Goal: Task Accomplishment & Management: Manage account settings

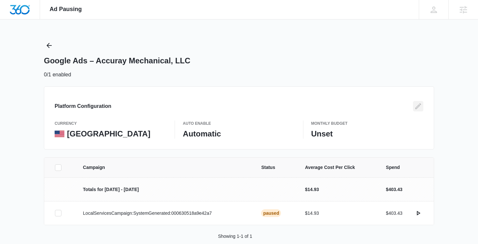
click at [418, 107] on icon "Edit" at bounding box center [418, 106] width 6 height 6
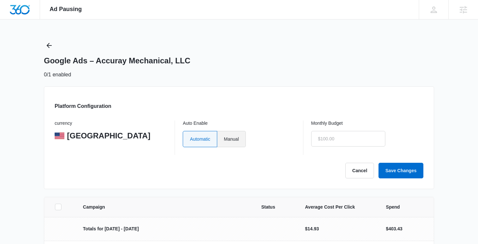
click at [236, 140] on label "Manual" at bounding box center [231, 139] width 29 height 16
click at [224, 139] on input "Manual" at bounding box center [224, 139] width 0 height 0
radio input "true"
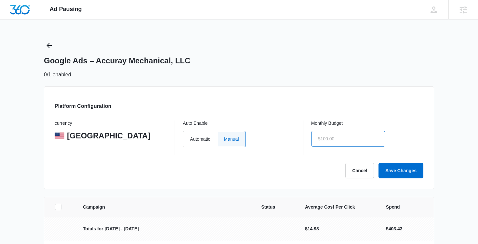
click at [333, 139] on input "text" at bounding box center [348, 139] width 74 height 16
type input "$1,500.00"
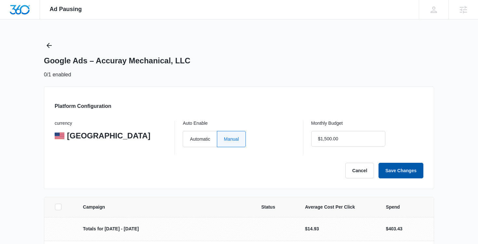
click at [397, 173] on button "Save Changes" at bounding box center [400, 171] width 45 height 16
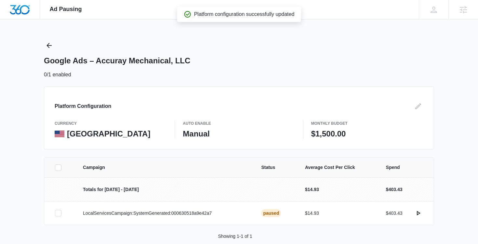
scroll to position [11, 0]
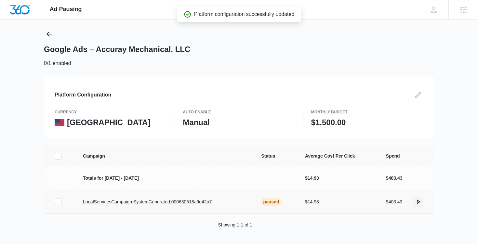
click at [418, 203] on icon "actions.activate" at bounding box center [419, 202] width 4 height 5
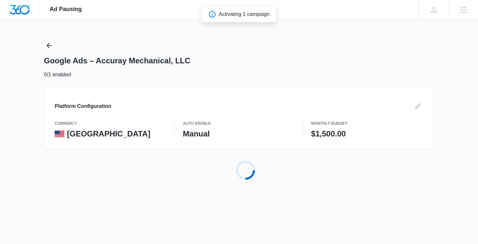
scroll to position [0, 0]
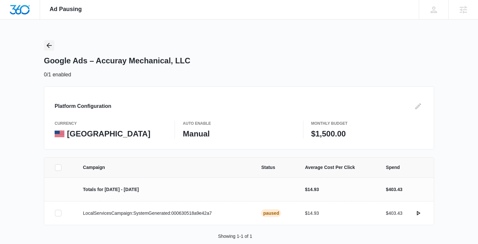
click at [48, 45] on icon "Back" at bounding box center [49, 46] width 8 height 8
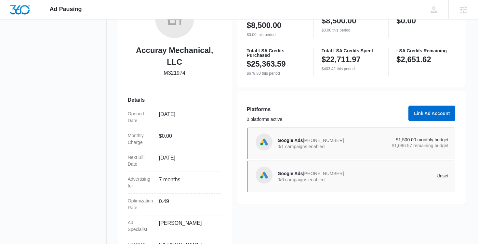
scroll to position [132, 0]
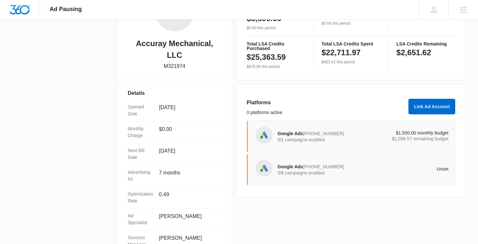
click at [305, 135] on span "816-382-6715" at bounding box center [323, 133] width 41 height 5
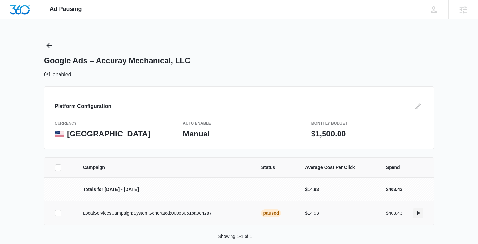
click at [417, 214] on icon "actions.activate" at bounding box center [419, 213] width 4 height 5
click at [48, 46] on icon "Back" at bounding box center [49, 46] width 8 height 8
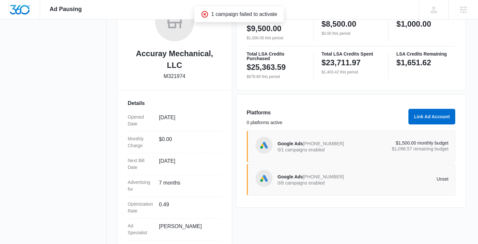
scroll to position [124, 0]
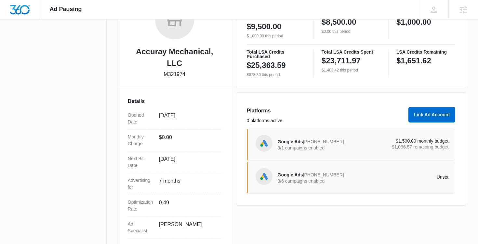
click at [282, 142] on span "Google Ads" at bounding box center [290, 141] width 25 height 5
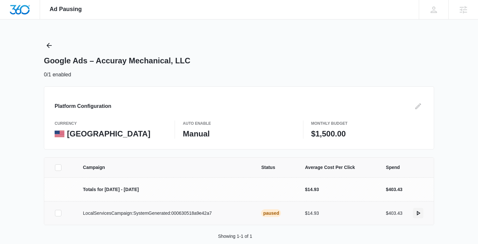
click at [418, 214] on icon "actions.activate" at bounding box center [418, 213] width 8 height 8
click at [417, 107] on icon "Edit" at bounding box center [418, 106] width 6 height 6
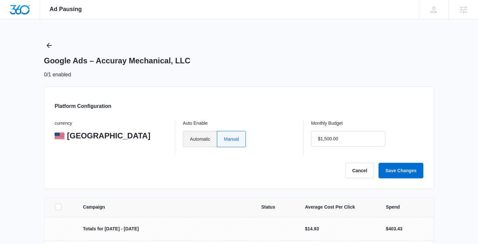
click at [210, 137] on label "Automatic" at bounding box center [200, 139] width 34 height 16
click at [190, 139] on input "Automatic" at bounding box center [189, 139] width 0 height 0
radio input "true"
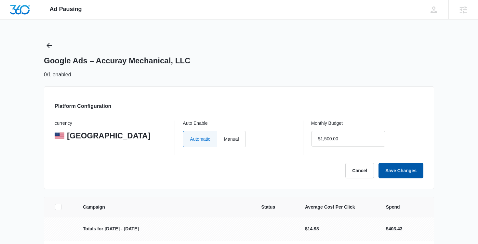
click at [392, 172] on button "Save Changes" at bounding box center [400, 171] width 45 height 16
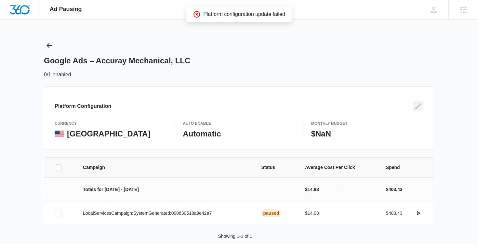
click at [417, 108] on icon "Edit" at bounding box center [418, 106] width 6 height 6
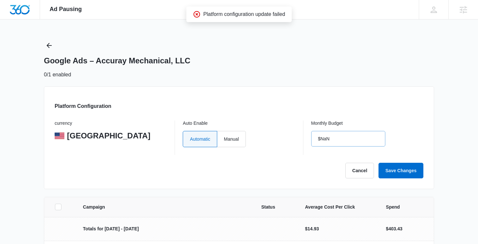
type input "$0.00"
drag, startPoint x: 338, startPoint y: 138, endPoint x: 307, endPoint y: 136, distance: 30.6
click at [307, 136] on div "currency United States Auto Enable Automatic Manual Monthly Budget $0.00" at bounding box center [239, 138] width 369 height 34
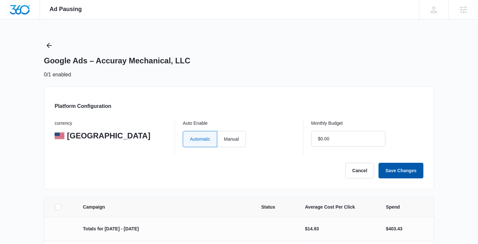
click at [406, 170] on button "Save Changes" at bounding box center [400, 171] width 45 height 16
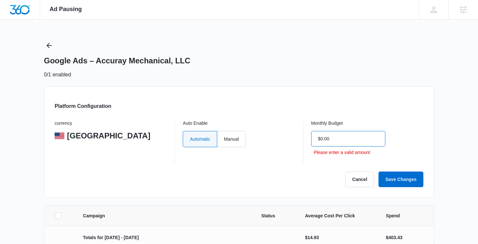
click at [321, 136] on input "$0.00" at bounding box center [348, 139] width 74 height 16
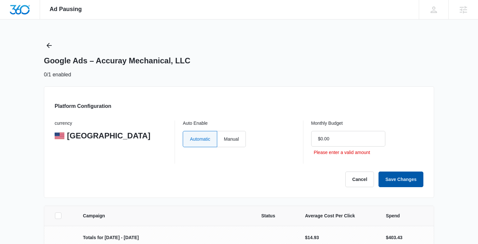
click at [392, 176] on button "Save Changes" at bounding box center [400, 180] width 45 height 16
click at [365, 176] on button "Cancel" at bounding box center [359, 180] width 29 height 16
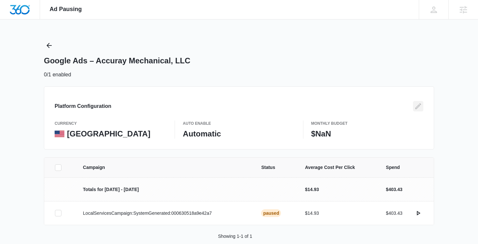
click at [418, 106] on icon "Edit" at bounding box center [418, 106] width 6 height 6
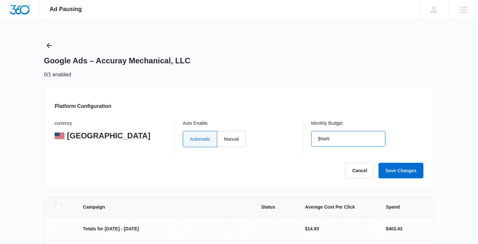
drag, startPoint x: 336, startPoint y: 139, endPoint x: 314, endPoint y: 139, distance: 21.5
click at [314, 139] on input "$NaN" at bounding box center [348, 139] width 74 height 16
drag, startPoint x: 315, startPoint y: 138, endPoint x: 337, endPoint y: 139, distance: 22.8
click at [335, 140] on input "$NaN" at bounding box center [348, 139] width 74 height 16
type input "$1,800.00"
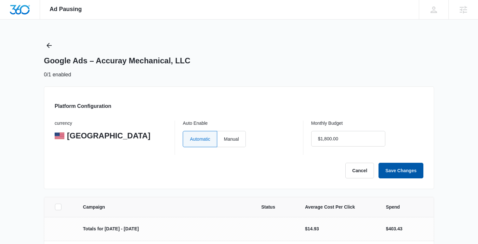
click at [393, 169] on button "Save Changes" at bounding box center [400, 171] width 45 height 16
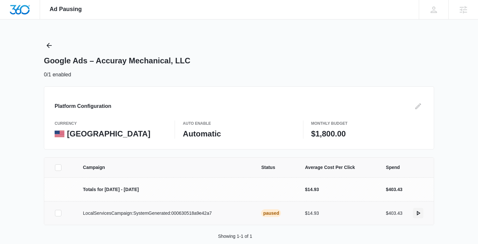
click at [419, 213] on icon "actions.activate" at bounding box center [418, 213] width 8 height 8
click at [60, 212] on icon at bounding box center [58, 213] width 6 height 6
click at [55, 213] on input "checkbox" at bounding box center [55, 213] width 0 height 0
click at [432, 240] on button "Activate Campaign" at bounding box center [442, 235] width 55 height 16
drag, startPoint x: 40, startPoint y: 16, endPoint x: 40, endPoint y: 44, distance: 27.9
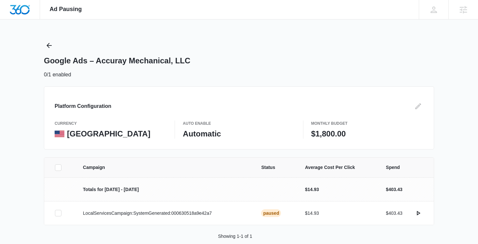
click at [40, 44] on div "Ad Pausing Apps Reputation Websites Forms CRM Email Social Shop Payments POS Co…" at bounding box center [239, 122] width 478 height 244
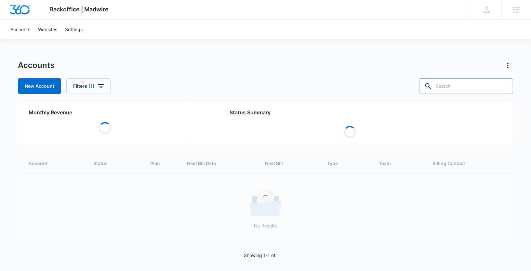
click at [462, 84] on input "text" at bounding box center [466, 86] width 94 height 16
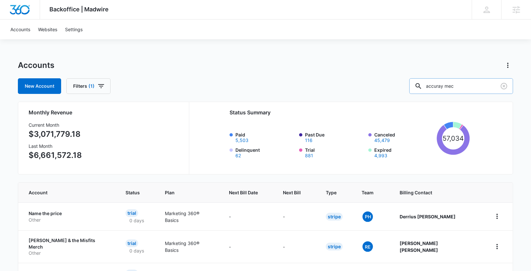
type input "accuray mec"
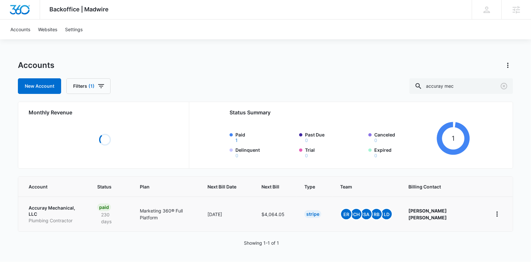
click at [38, 206] on td "Accuray Mechanical, LLC Plumbing Contractor" at bounding box center [53, 214] width 71 height 35
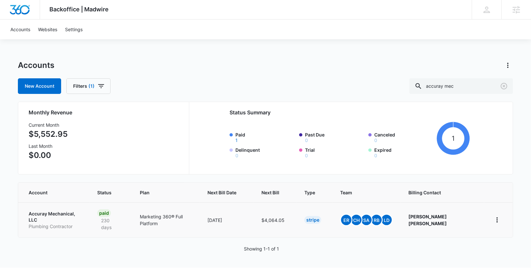
click at [44, 214] on p "Accuray Mechanical, LLC" at bounding box center [55, 217] width 53 height 13
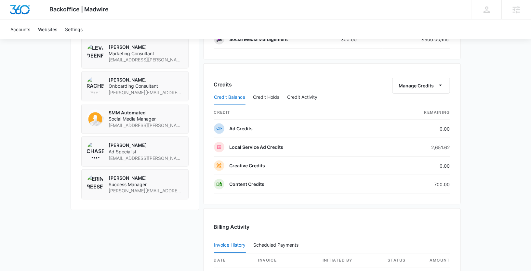
scroll to position [477, 0]
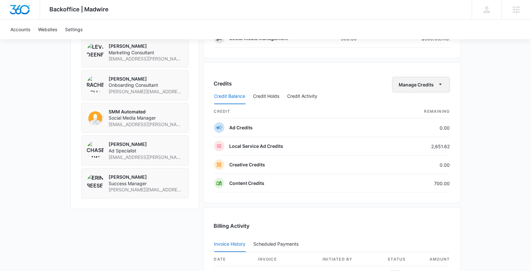
click at [435, 84] on button "Manage Credits" at bounding box center [421, 85] width 58 height 16
click at [420, 100] on div "Transfer Credits" at bounding box center [418, 102] width 34 height 5
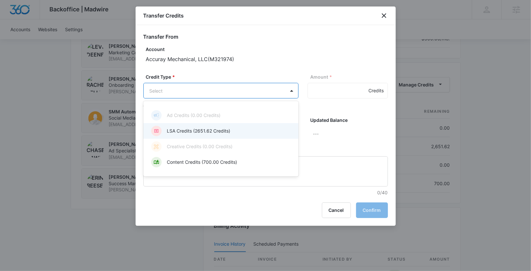
click at [209, 126] on div "LSA Credits (2651.62 Credits)" at bounding box center [220, 131] width 138 height 10
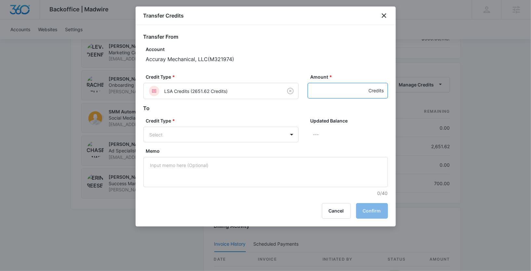
click at [326, 91] on input "Amount *" at bounding box center [347, 91] width 80 height 16
type input "1000"
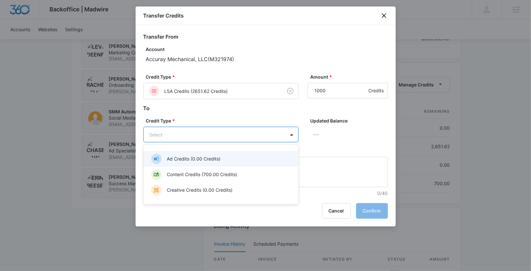
click at [211, 163] on div "Ad Credits (0.00 Credits)" at bounding box center [220, 159] width 138 height 10
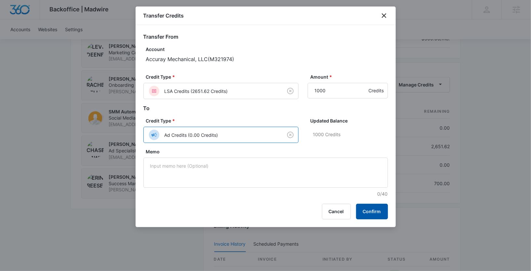
click at [365, 212] on button "Confirm" at bounding box center [372, 212] width 32 height 16
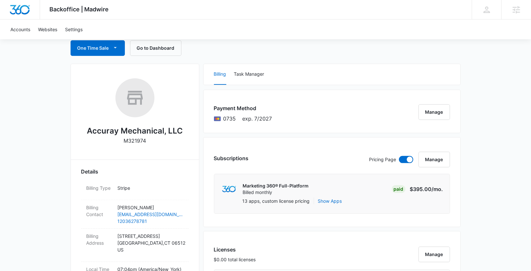
scroll to position [0, 0]
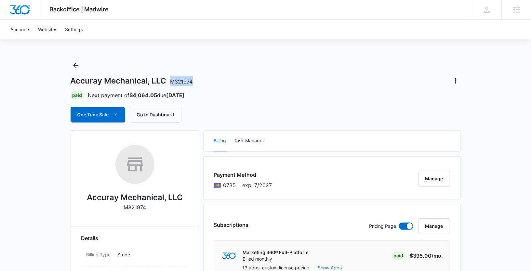
drag, startPoint x: 169, startPoint y: 82, endPoint x: 195, endPoint y: 82, distance: 25.4
click at [195, 82] on div "Accuray Mechanical, LLC M321974" at bounding box center [266, 81] width 390 height 10
copy span "M321974"
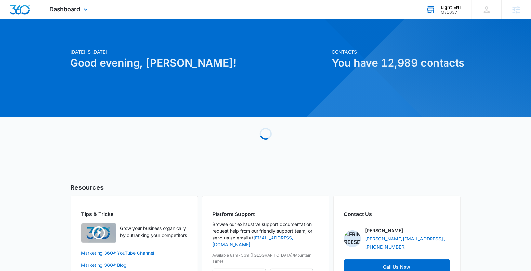
click at [444, 9] on div "Light ENT" at bounding box center [451, 7] width 22 height 5
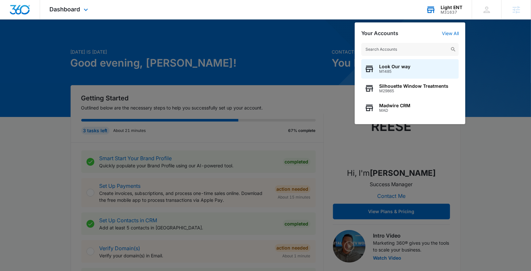
click at [377, 49] on input "text" at bounding box center [409, 49] width 97 height 13
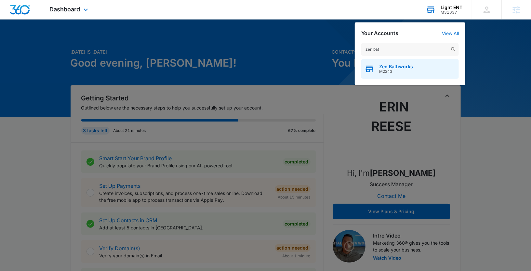
type input "zen bat"
click at [392, 67] on span "Zen Bathworks" at bounding box center [396, 66] width 34 height 5
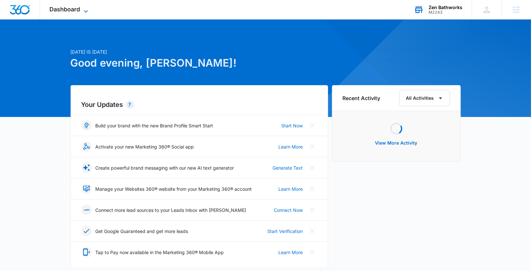
drag, startPoint x: 85, startPoint y: 10, endPoint x: 81, endPoint y: 17, distance: 7.8
click at [85, 10] on icon at bounding box center [86, 11] width 8 height 8
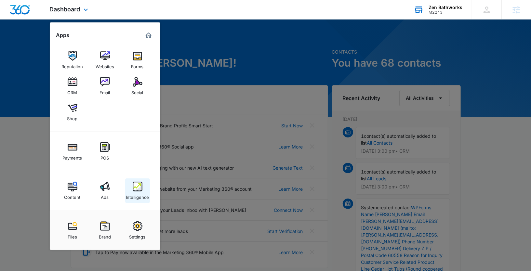
click at [133, 187] on img at bounding box center [138, 187] width 10 height 10
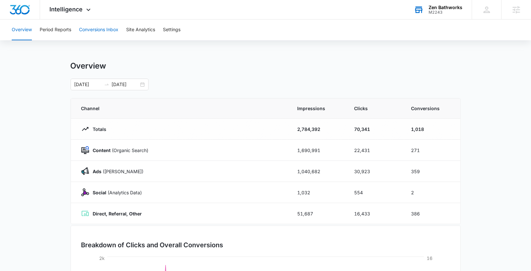
drag, startPoint x: 100, startPoint y: 32, endPoint x: 94, endPoint y: 33, distance: 6.8
click at [100, 32] on button "Conversions Inbox" at bounding box center [98, 29] width 39 height 21
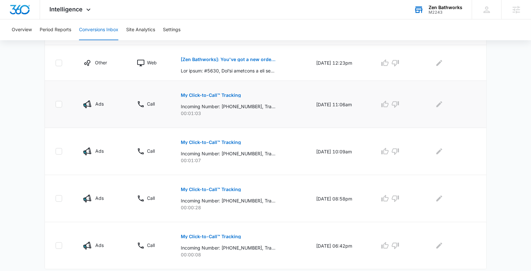
scroll to position [355, 0]
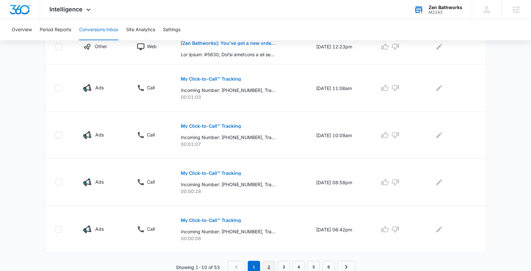
click at [271, 267] on link "2" at bounding box center [269, 267] width 12 height 12
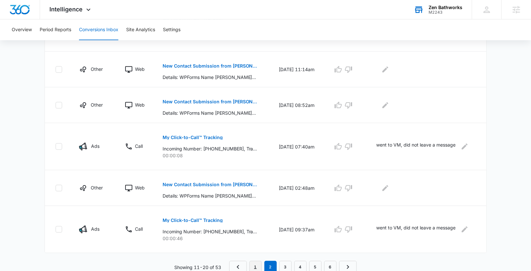
click at [254, 266] on link "1" at bounding box center [255, 267] width 12 height 12
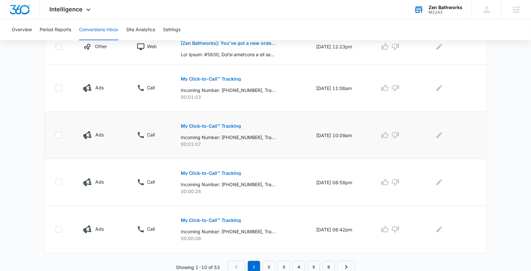
click at [199, 124] on p "My Click-to-Call™ Tracking" at bounding box center [211, 126] width 60 height 5
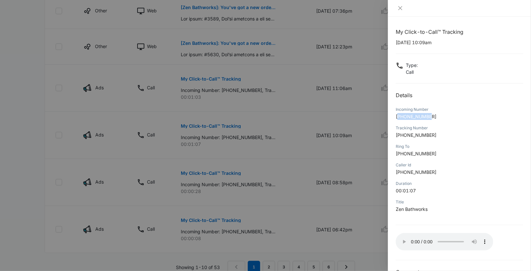
drag, startPoint x: 434, startPoint y: 116, endPoint x: 399, endPoint y: 95, distance: 40.0
click at [399, 116] on p "[PHONE_NUMBER]" at bounding box center [459, 116] width 127 height 7
